Goal: Find specific page/section: Find specific page/section

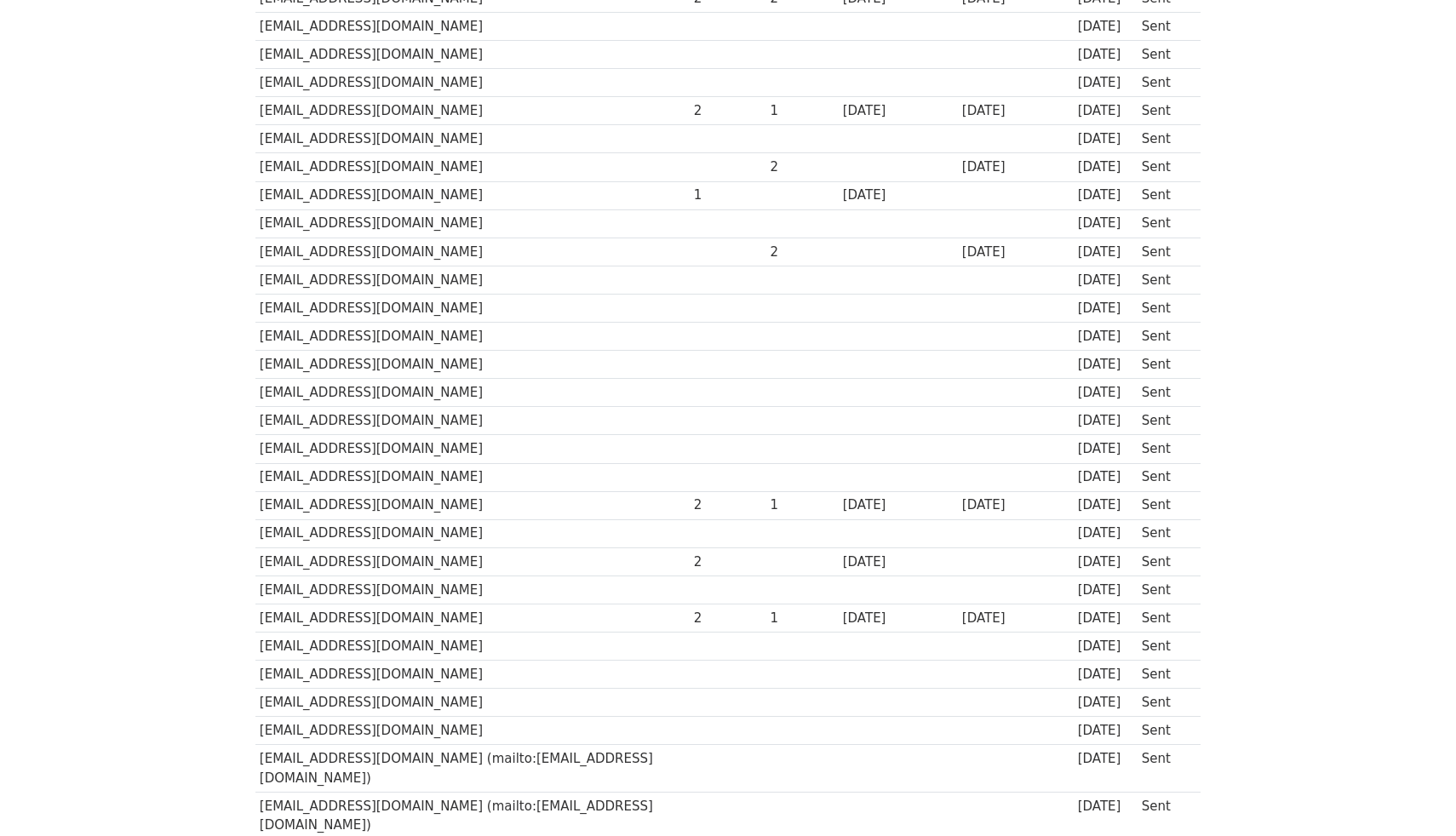
scroll to position [781, 0]
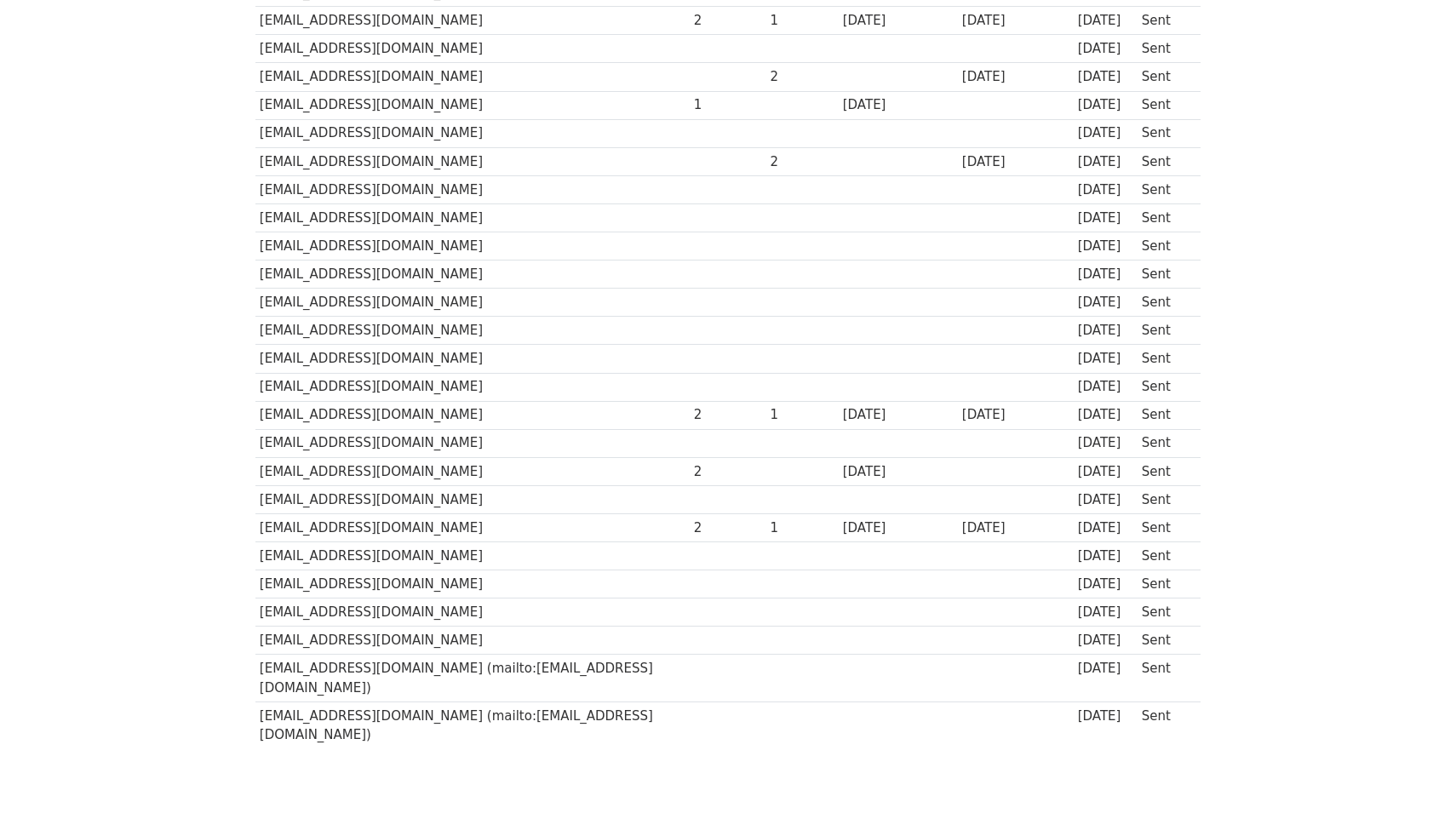
click at [653, 345] on td "[EMAIL_ADDRESS][DOMAIN_NAME]" at bounding box center [473, 359] width 434 height 28
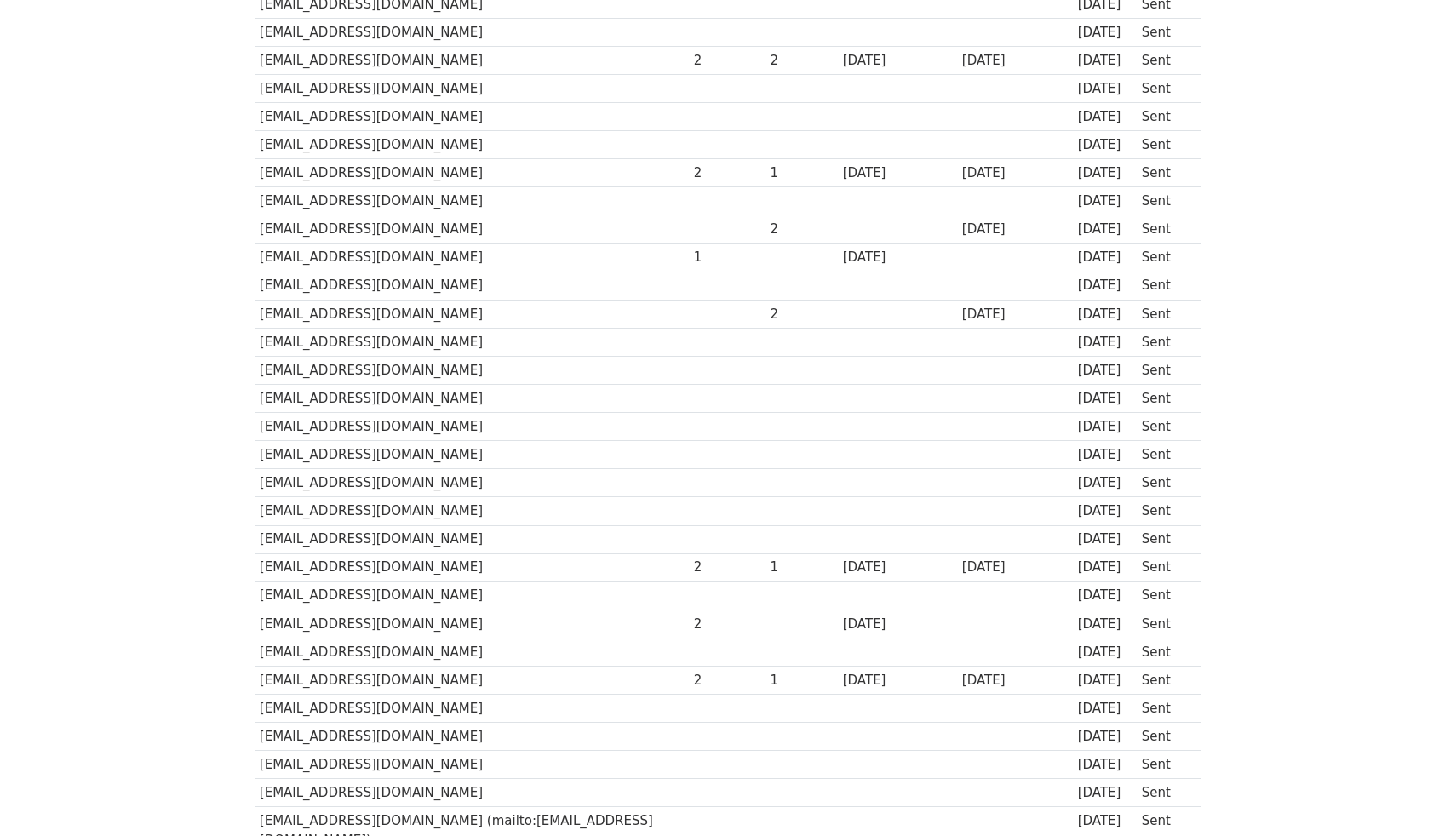
scroll to position [781, 0]
